Goal: Task Accomplishment & Management: Manage account settings

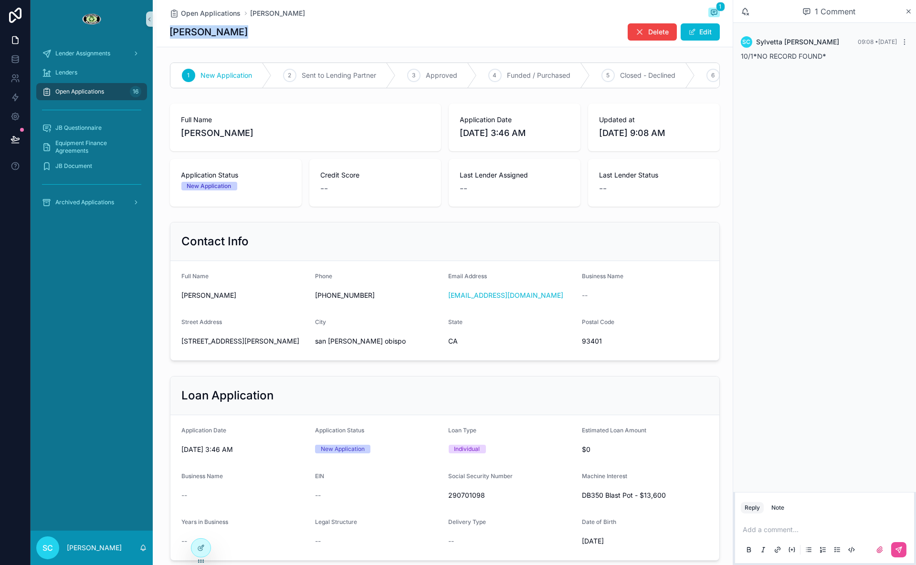
click at [101, 98] on div "Open Applications 16" at bounding box center [91, 91] width 99 height 15
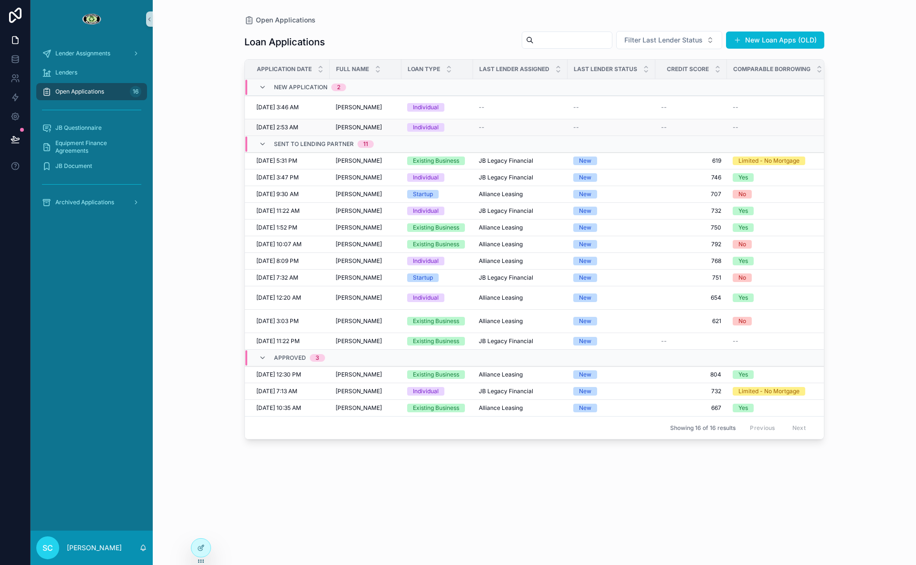
click at [348, 125] on span "[PERSON_NAME]" at bounding box center [358, 128] width 46 height 8
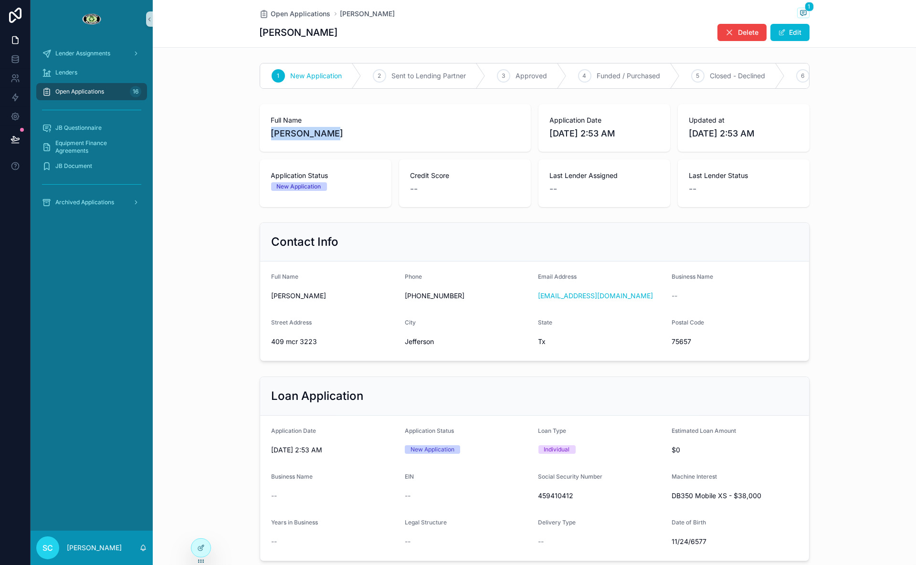
drag, startPoint x: 332, startPoint y: 135, endPoint x: 268, endPoint y: 136, distance: 63.9
click at [268, 136] on div "Full Name [PERSON_NAME]" at bounding box center [395, 128] width 271 height 48
copy span "[PERSON_NAME]"
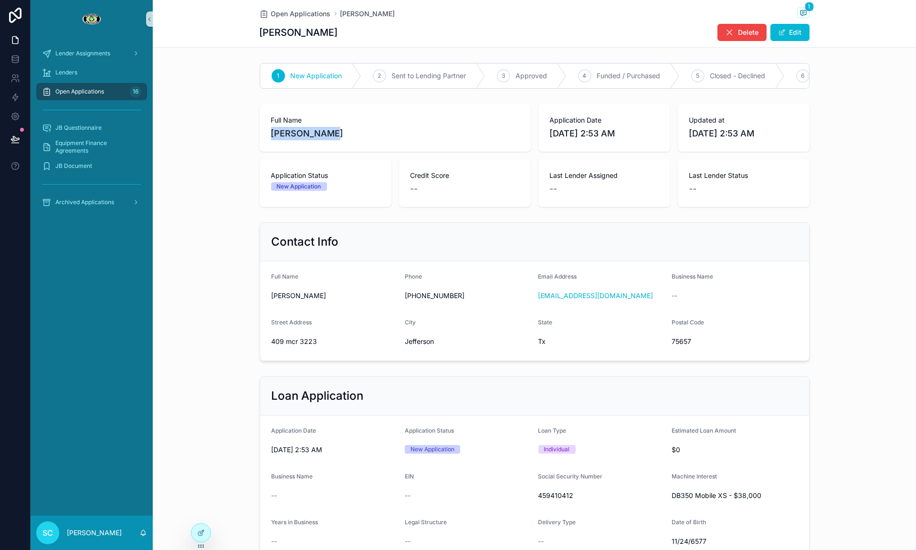
click at [129, 87] on div "Open Applications 16" at bounding box center [91, 91] width 99 height 15
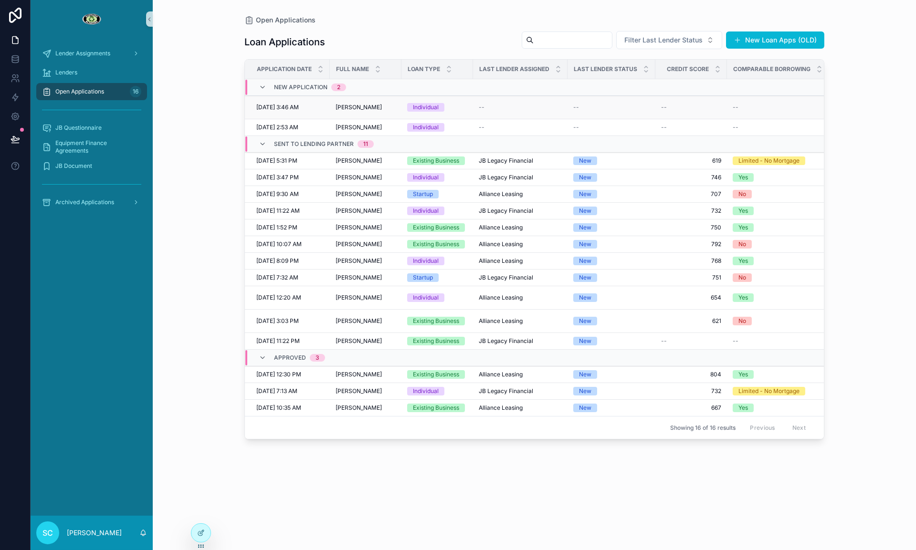
click at [339, 96] on td "[PERSON_NAME] [PERSON_NAME]" at bounding box center [366, 107] width 72 height 23
click at [342, 104] on span "[PERSON_NAME]" at bounding box center [358, 108] width 46 height 8
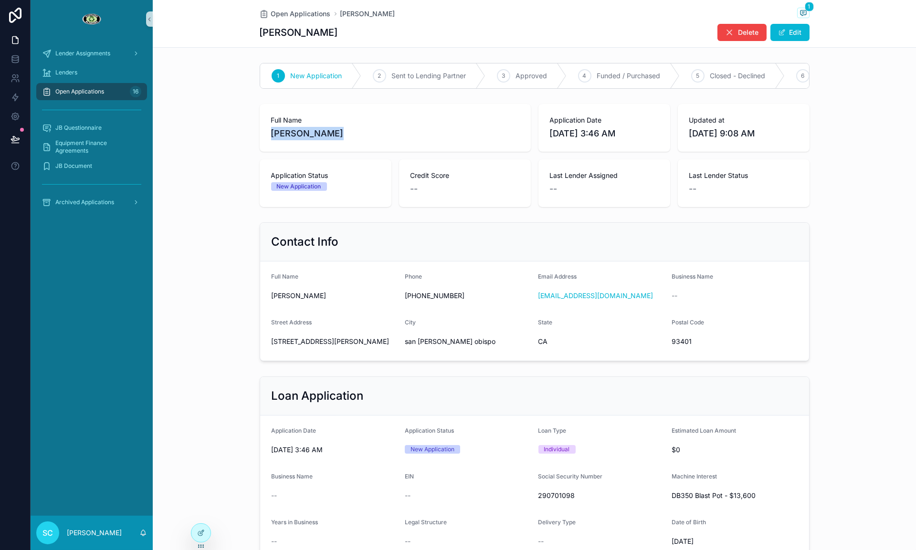
drag, startPoint x: 320, startPoint y: 131, endPoint x: 267, endPoint y: 131, distance: 53.4
click at [256, 132] on div "Full Name [PERSON_NAME] Application Date [DATE] 3:46 AM Updated at [DATE] 9:08 …" at bounding box center [534, 155] width 763 height 111
click at [217, 163] on div "Full Name [PERSON_NAME] Application Date [DATE] 3:46 AM Updated at [DATE] 9:08 …" at bounding box center [534, 155] width 763 height 111
click at [820, 12] on div "Open Applications [PERSON_NAME] 1 [PERSON_NAME] Delete Edit" at bounding box center [534, 24] width 763 height 48
click at [800, 10] on icon "scrollable content" at bounding box center [803, 12] width 6 height 5
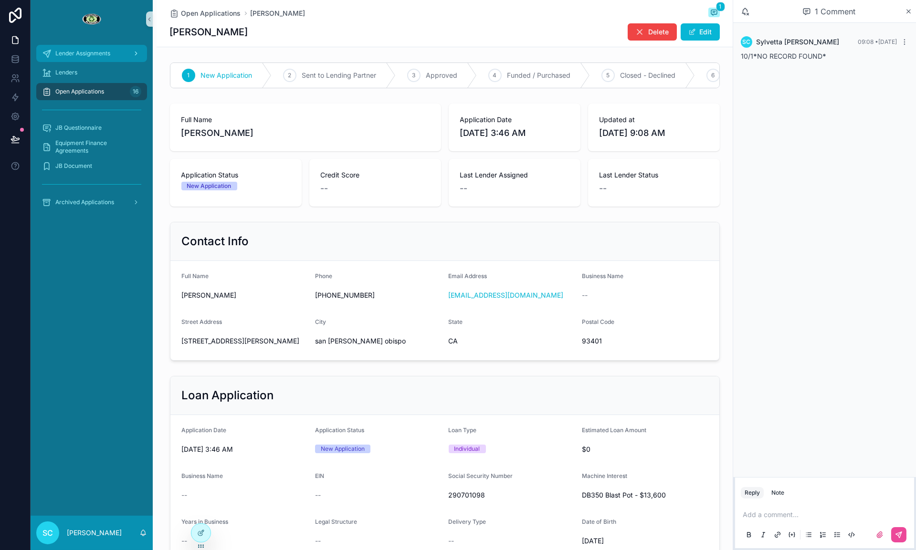
click at [83, 58] on div "Lender Assignments" at bounding box center [91, 53] width 99 height 15
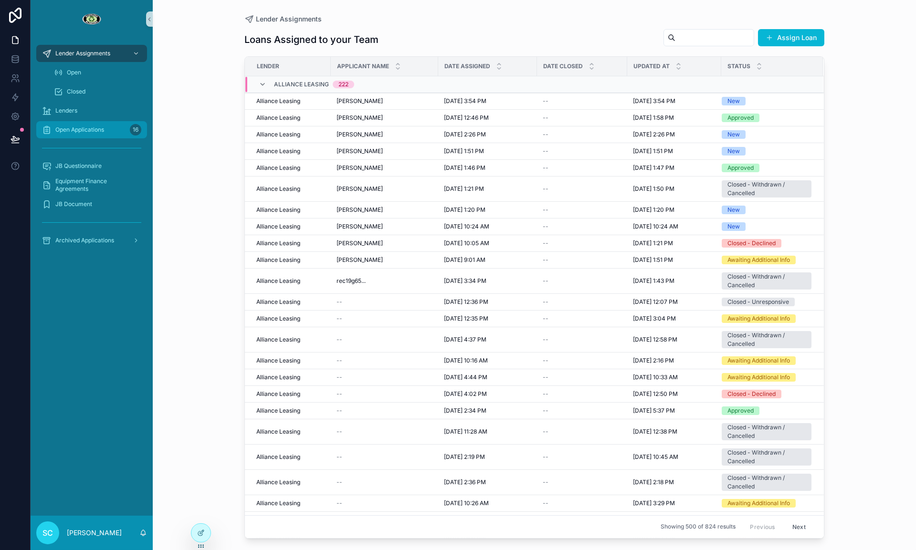
click at [50, 129] on icon "scrollable content" at bounding box center [47, 130] width 10 height 10
